Goal: Task Accomplishment & Management: Manage account settings

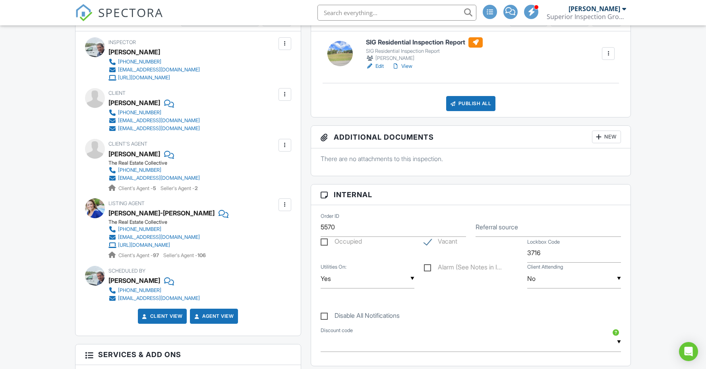
click at [17, 155] on div "Dashboard Calendar Inspections New Inspection Payments Billing Templates Contac…" at bounding box center [353, 354] width 706 height 1156
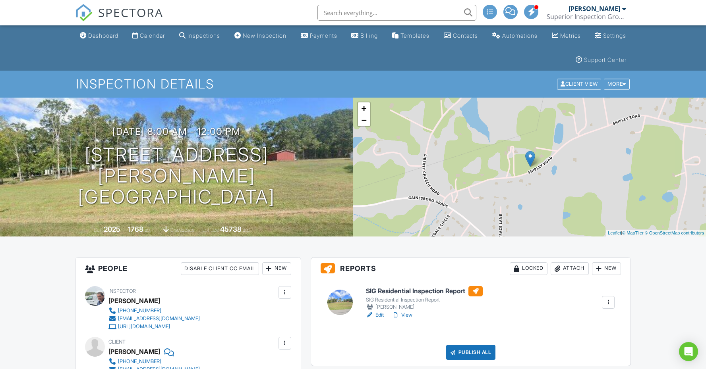
click at [159, 32] on link "Calendar" at bounding box center [148, 36] width 39 height 15
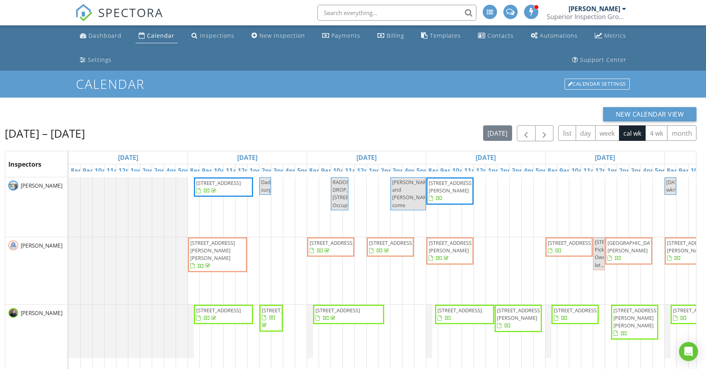
click at [472, 323] on span "182 Stockton Chapel Rd, Jamestown 38556" at bounding box center [465, 314] width 56 height 15
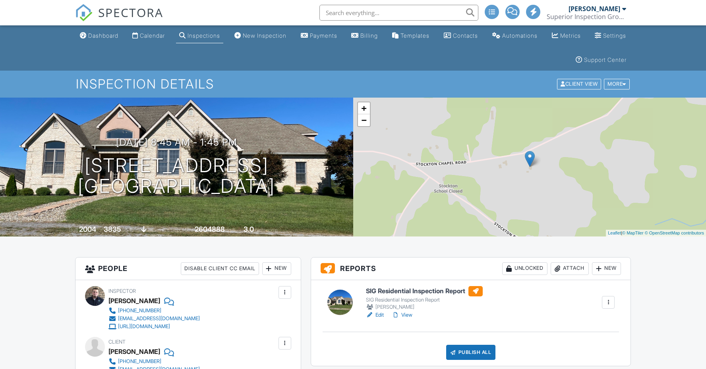
click at [161, 37] on div "Calendar" at bounding box center [152, 35] width 25 height 7
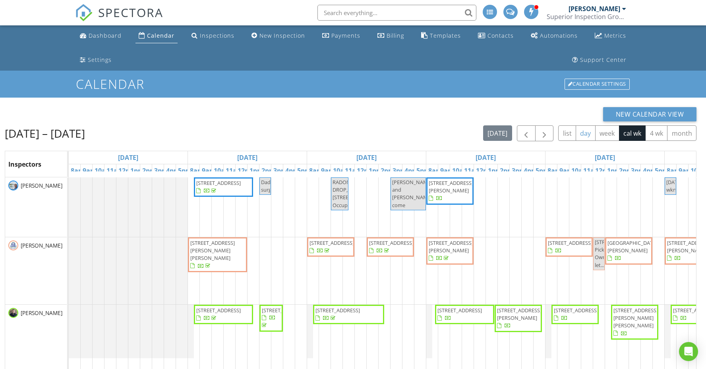
click at [584, 136] on button "day" at bounding box center [586, 133] width 20 height 15
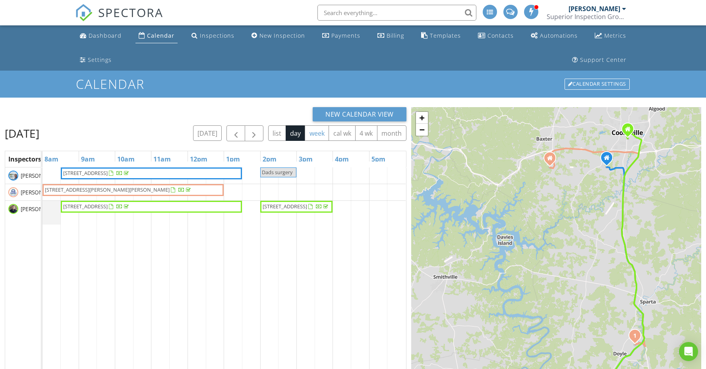
click at [313, 131] on button "week" at bounding box center [317, 133] width 24 height 15
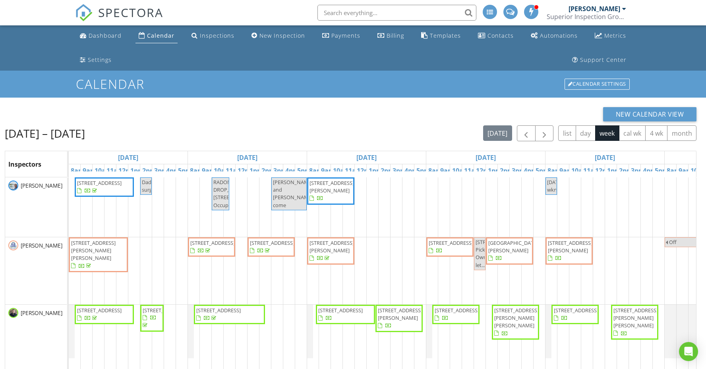
click at [352, 116] on div "New Calendar View" at bounding box center [351, 114] width 692 height 14
click at [547, 134] on span "button" at bounding box center [544, 134] width 10 height 10
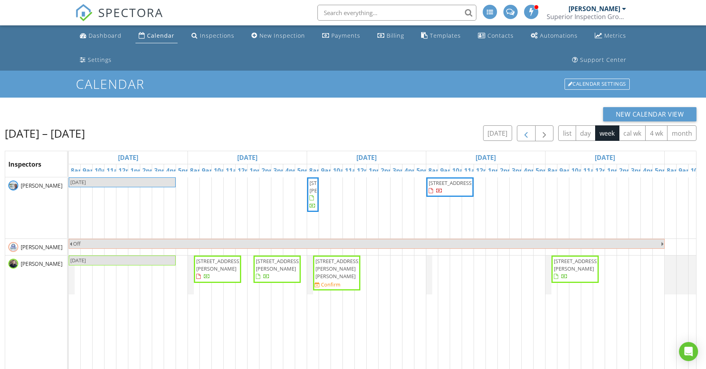
click at [528, 136] on span "button" at bounding box center [526, 134] width 10 height 10
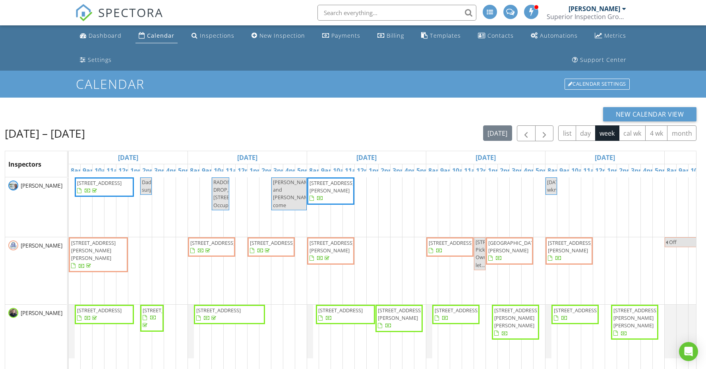
click at [348, 196] on span "[STREET_ADDRESS][PERSON_NAME]" at bounding box center [331, 191] width 44 height 23
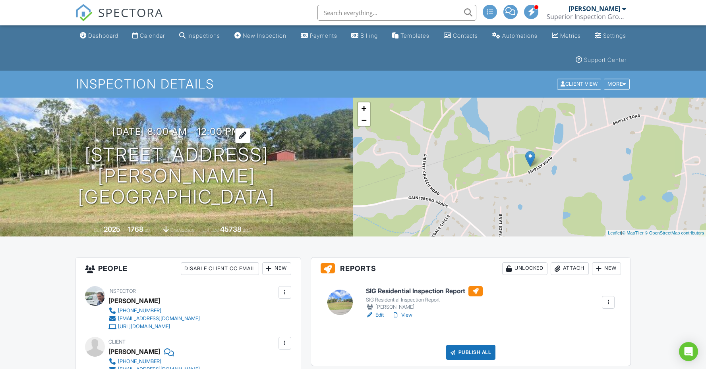
click at [133, 137] on h3 "[DATE] 8:00 am - 12:00 pm" at bounding box center [176, 131] width 128 height 11
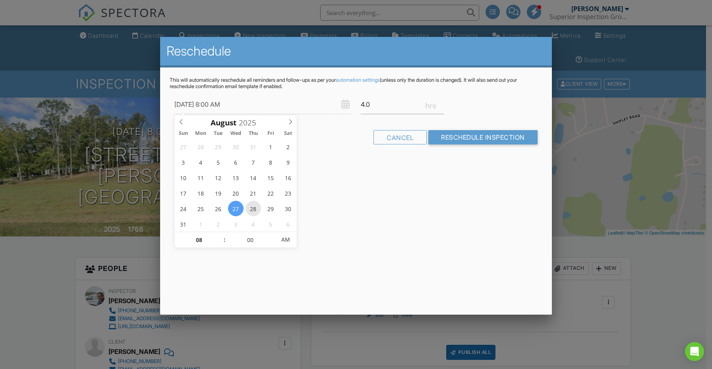
type input "[DATE] 8:00 AM"
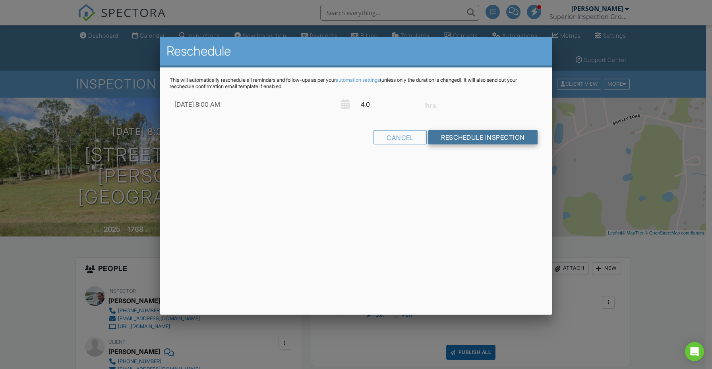
click at [444, 141] on input "Reschedule Inspection" at bounding box center [482, 137] width 109 height 14
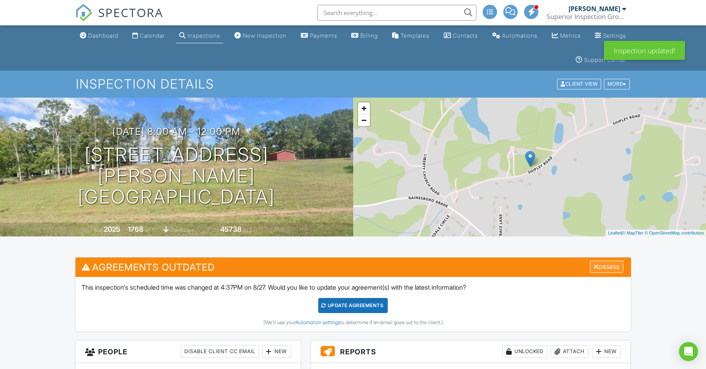
click at [611, 272] on div "Dismiss" at bounding box center [606, 267] width 33 height 12
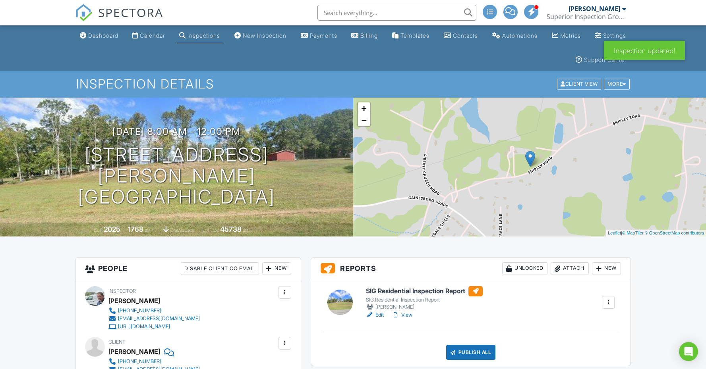
click at [164, 37] on div "Calendar" at bounding box center [152, 35] width 25 height 7
